Goal: Download file/media

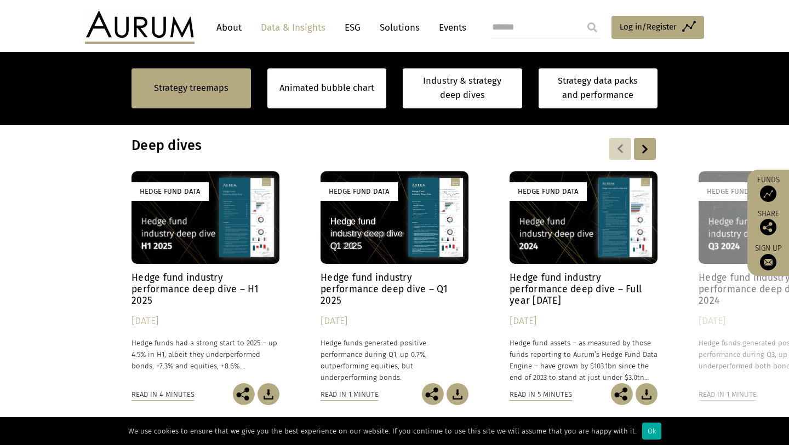
scroll to position [872, 0]
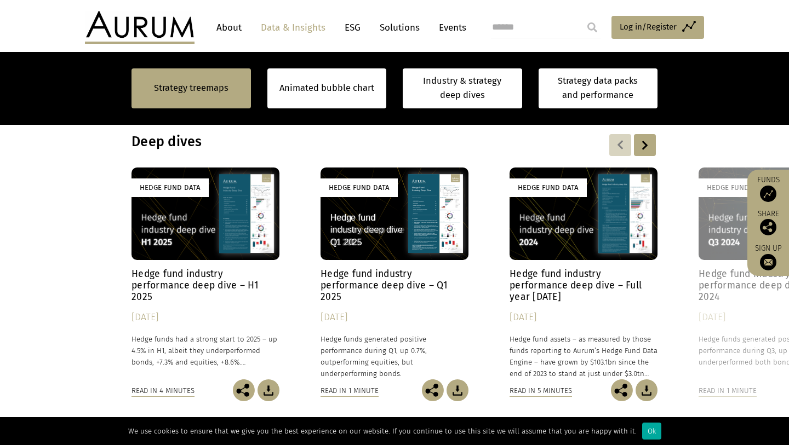
click at [199, 235] on div "Hedge Fund Data" at bounding box center [205, 214] width 148 height 93
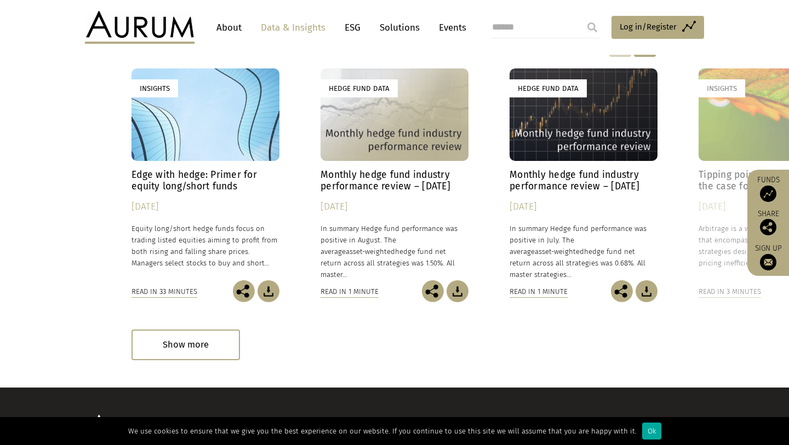
scroll to position [3247, 0]
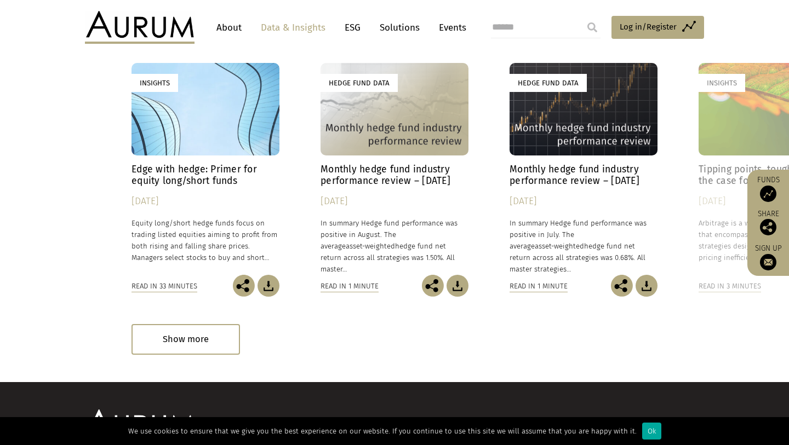
click at [375, 112] on div "Hedge Fund Data" at bounding box center [394, 109] width 148 height 93
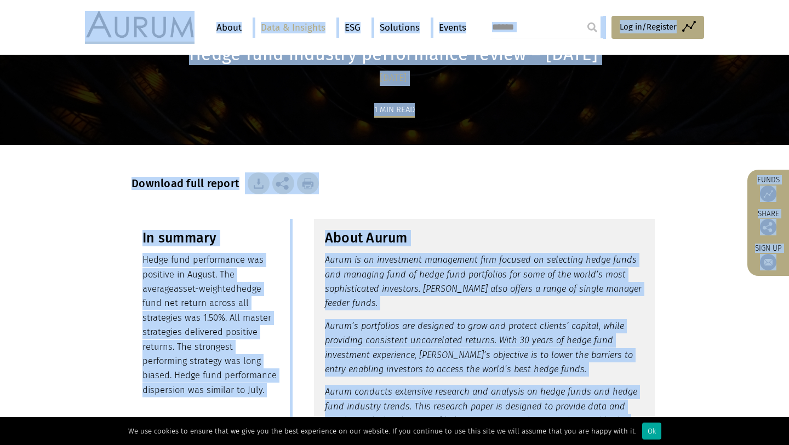
scroll to position [68, 0]
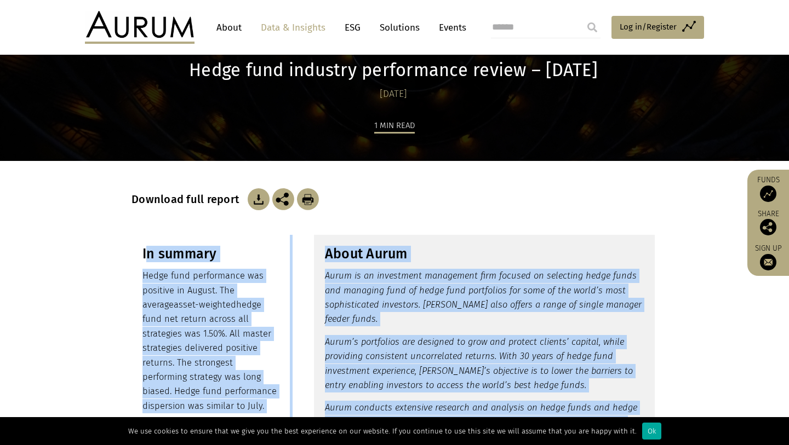
drag, startPoint x: 383, startPoint y: 234, endPoint x: 148, endPoint y: 247, distance: 235.3
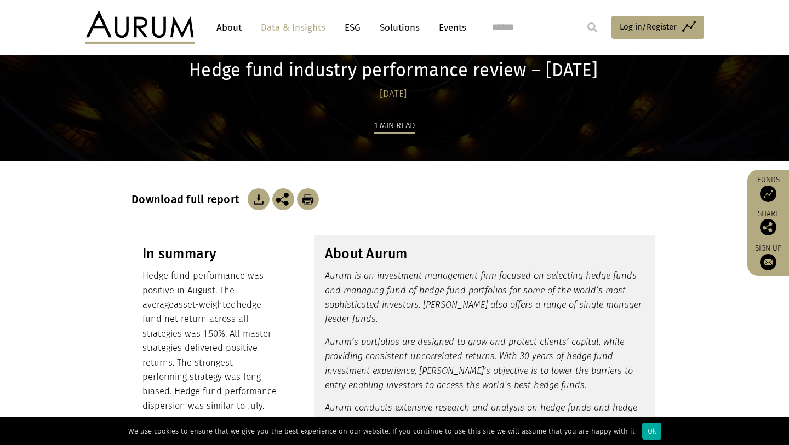
click at [257, 199] on img at bounding box center [259, 199] width 22 height 22
